Goal: Task Accomplishment & Management: Use online tool/utility

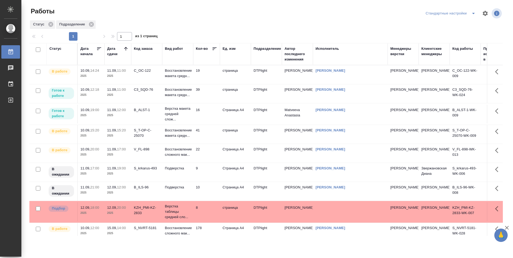
click at [208, 78] on td "19" at bounding box center [206, 74] width 27 height 19
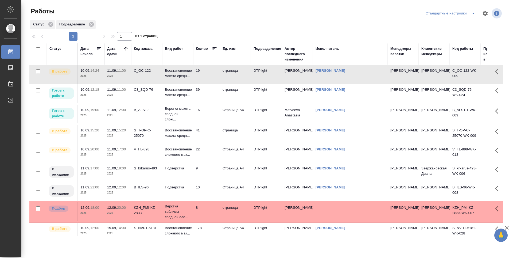
click at [208, 93] on td "39" at bounding box center [206, 93] width 27 height 19
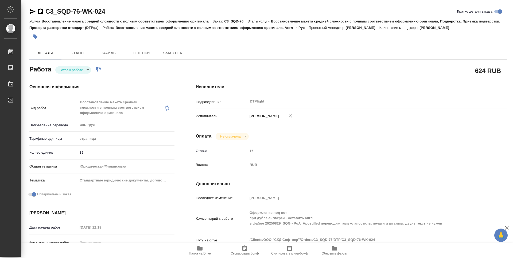
type textarea "x"
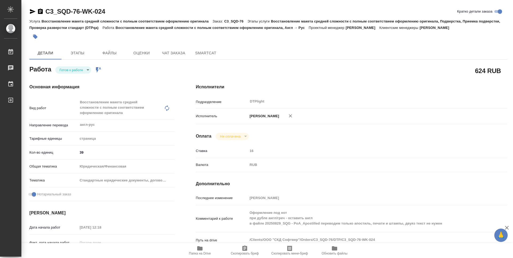
type textarea "x"
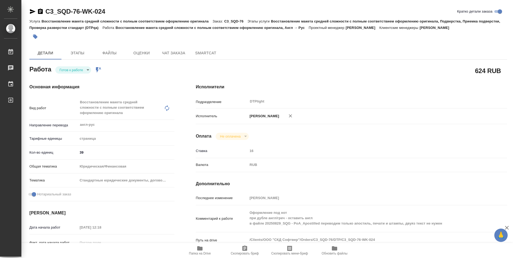
type textarea "x"
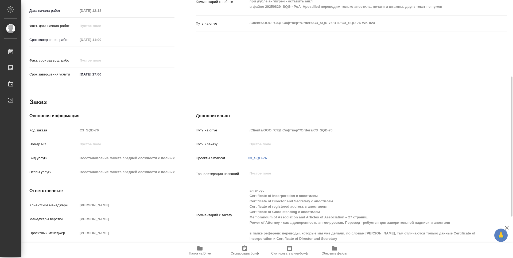
scroll to position [56, 0]
